Goal: Information Seeking & Learning: Learn about a topic

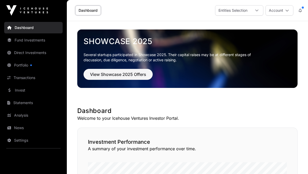
click at [23, 66] on link "Portfolio" at bounding box center [33, 64] width 58 height 11
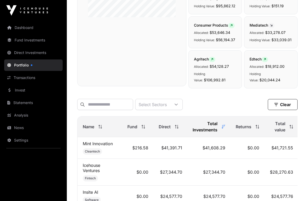
scroll to position [143, 0]
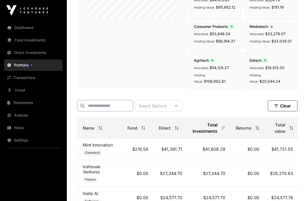
click at [131, 105] on input "text" at bounding box center [105, 105] width 56 height 11
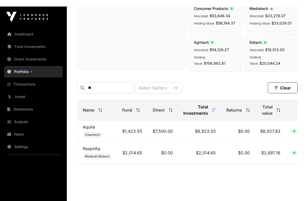
scroll to position [189, 0]
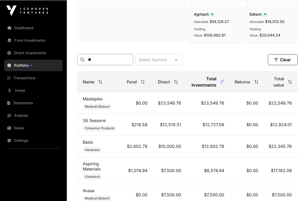
click at [108, 62] on input "**" at bounding box center [105, 59] width 56 height 11
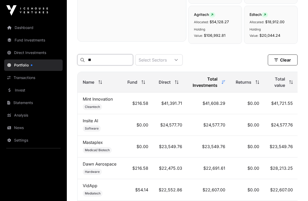
scroll to position [161, 0]
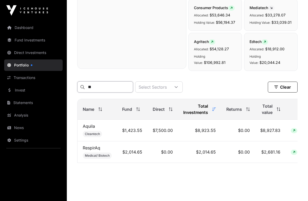
type input "**"
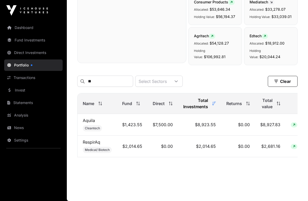
click at [133, 123] on td "$1,423.55" at bounding box center [132, 125] width 30 height 22
click at [269, 123] on td "$8,927.83" at bounding box center [270, 125] width 30 height 22
click at [263, 125] on td "$8,927.83" at bounding box center [270, 125] width 30 height 22
click at [93, 120] on link "Aquila" at bounding box center [89, 120] width 12 height 5
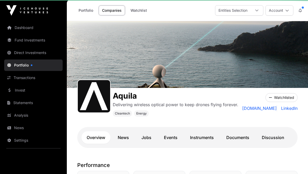
click at [93, 93] on div "Aquila Delivering wireless optical power to keep drones flying forever. Cleante…" at bounding box center [187, 122] width 241 height 68
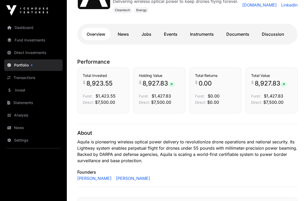
scroll to position [102, 0]
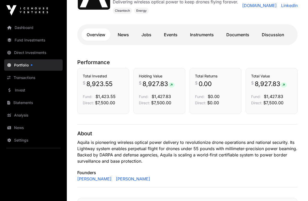
click at [169, 34] on link "Events" at bounding box center [170, 35] width 24 height 13
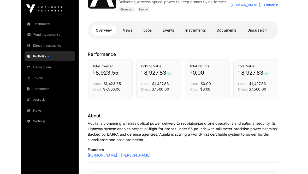
scroll to position [103, 0]
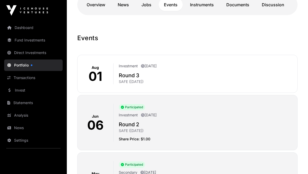
scroll to position [132, 0]
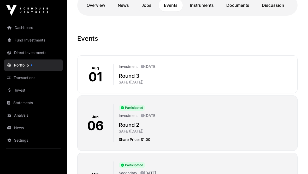
click at [242, 78] on h2 "Round 3" at bounding box center [206, 75] width 174 height 7
click at [139, 73] on h2 "Round 3" at bounding box center [206, 75] width 174 height 7
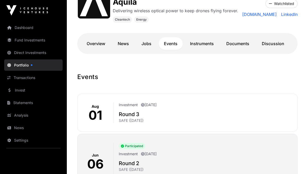
scroll to position [0, 0]
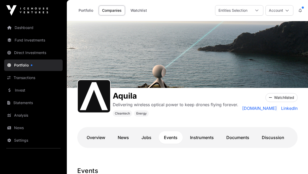
click at [28, 22] on link "Dashboard" at bounding box center [33, 27] width 58 height 11
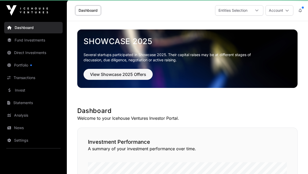
click at [22, 28] on link "Dashboard" at bounding box center [33, 27] width 58 height 11
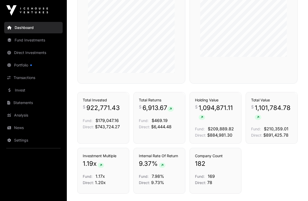
scroll to position [316, 0]
click at [28, 77] on link "Transactions" at bounding box center [33, 77] width 58 height 11
click at [30, 77] on link "Transactions" at bounding box center [33, 77] width 58 height 11
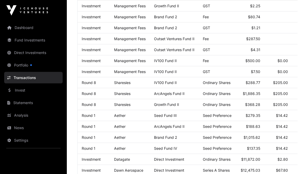
click at [120, 85] on link "Sharesies" at bounding box center [122, 83] width 16 height 4
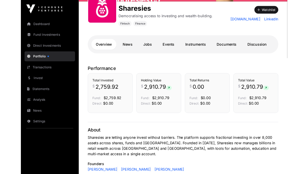
scroll to position [97, 0]
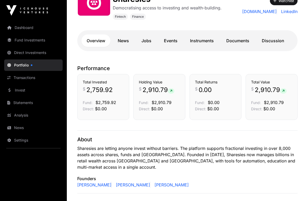
click at [166, 36] on link "Events" at bounding box center [170, 40] width 24 height 13
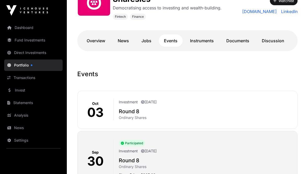
click at [168, 12] on div "Sharesies Democratising access to investing and wealth-building. Fintech Finance" at bounding box center [167, 7] width 109 height 26
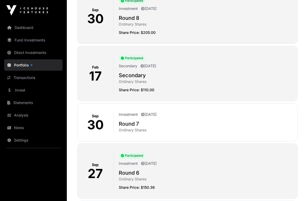
scroll to position [239, 0]
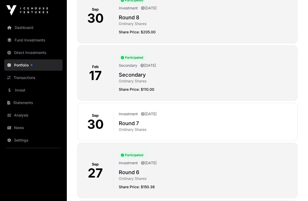
click at [124, 70] on div "Participated Secondary February 17th 2025 Secondary Ordinary Shares Share Price…" at bounding box center [202, 73] width 179 height 38
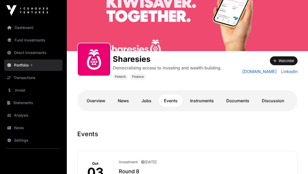
scroll to position [0, 0]
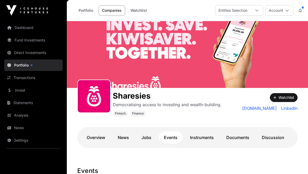
click at [94, 135] on link "Overview" at bounding box center [95, 137] width 29 height 13
click at [93, 135] on link "Overview" at bounding box center [95, 137] width 29 height 13
click at [17, 76] on link "Transactions" at bounding box center [33, 77] width 58 height 11
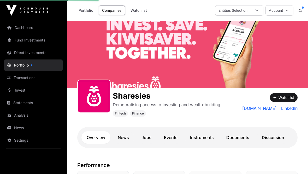
click at [16, 80] on link "Transactions" at bounding box center [33, 77] width 58 height 11
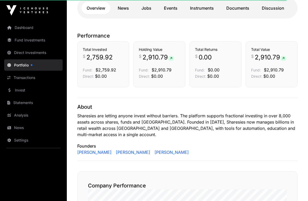
scroll to position [122, 0]
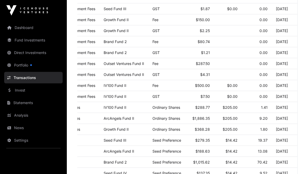
scroll to position [0, 56]
